Goal: Task Accomplishment & Management: Manage account settings

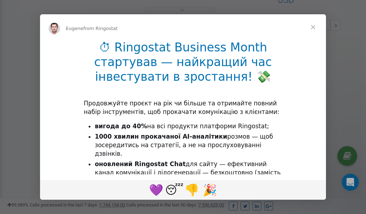
click at [314, 28] on span "Close" at bounding box center [313, 27] width 26 height 26
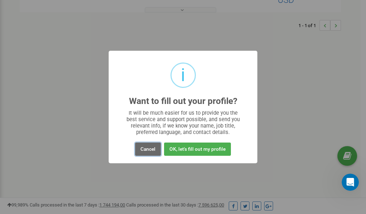
click at [152, 149] on button "Cancel" at bounding box center [148, 149] width 26 height 13
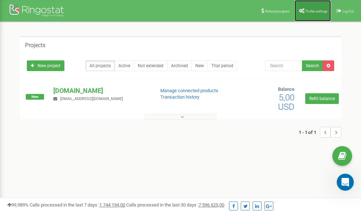
click at [313, 10] on span "Profile settings" at bounding box center [316, 11] width 22 height 4
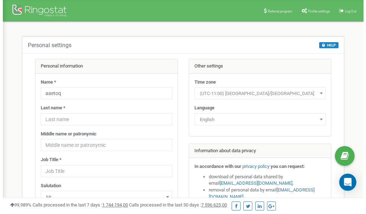
scroll to position [36, 0]
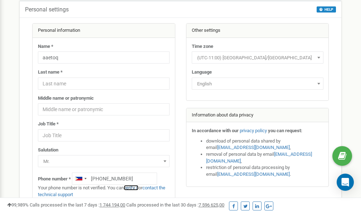
click at [134, 188] on link "verify it" at bounding box center [131, 187] width 15 height 5
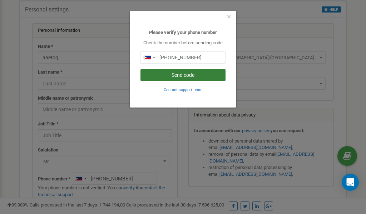
click at [187, 75] on button "Send code" at bounding box center [182, 75] width 85 height 12
